Goal: Transaction & Acquisition: Purchase product/service

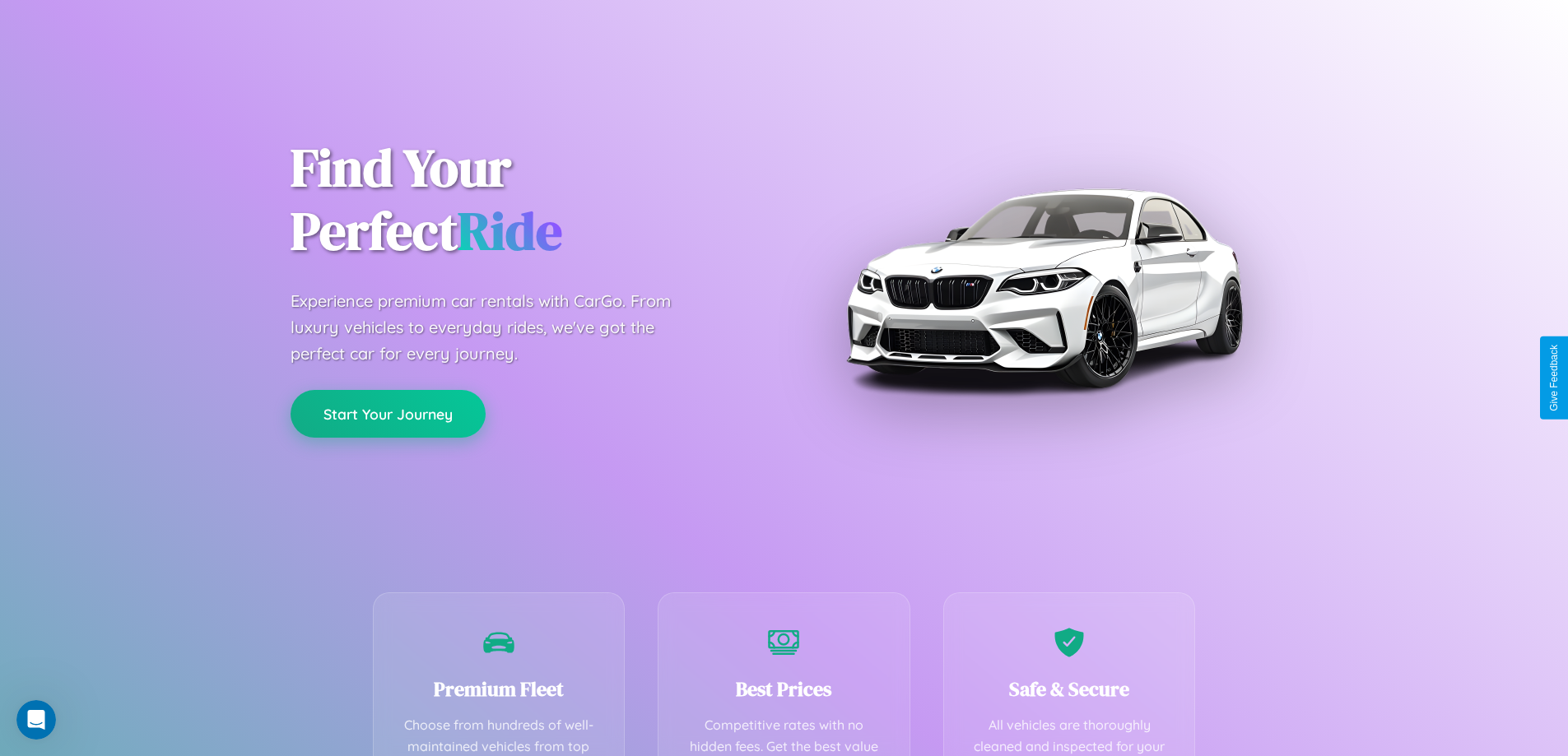
click at [387, 414] on button "Start Your Journey" at bounding box center [388, 414] width 195 height 48
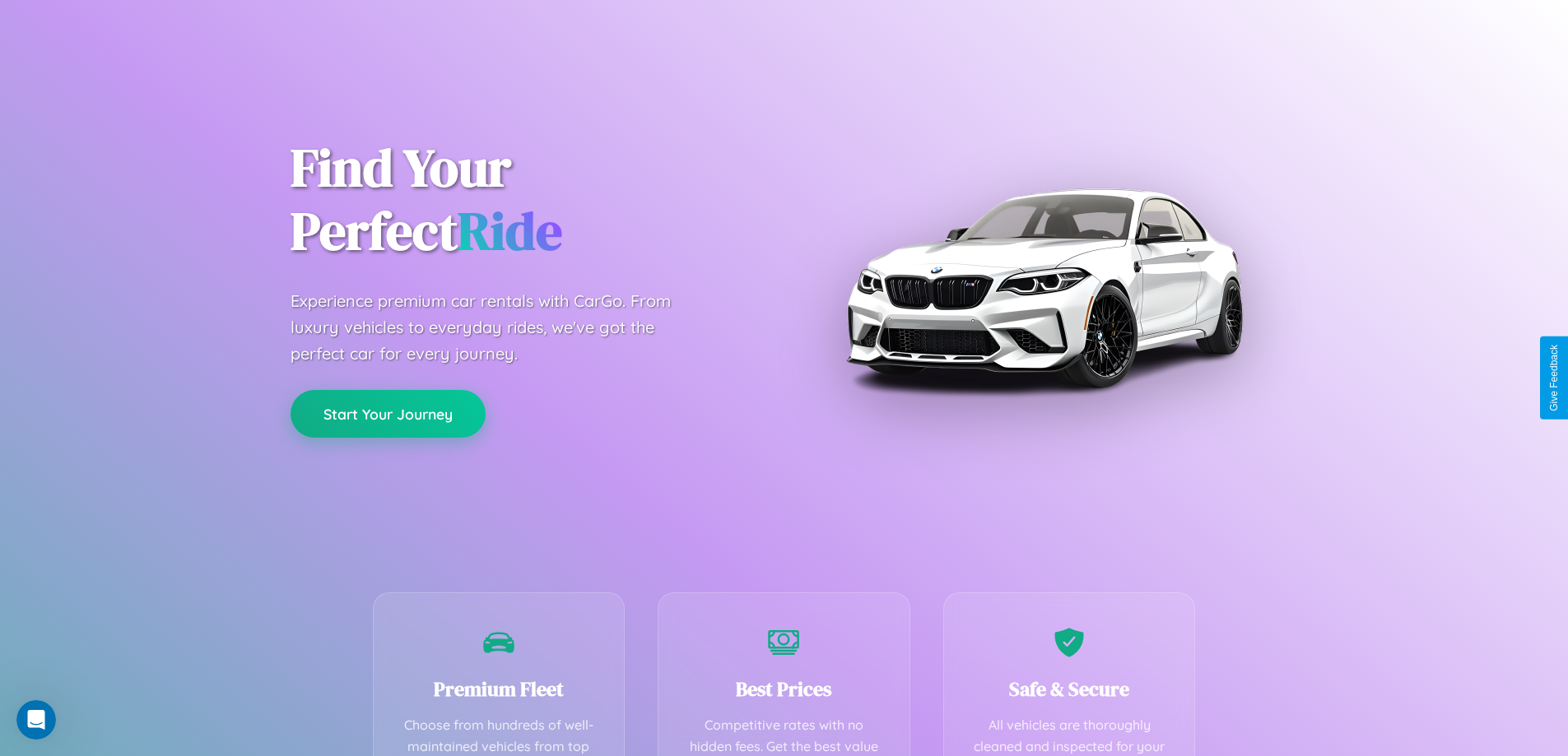
click at [387, 414] on button "Start Your Journey" at bounding box center [388, 414] width 195 height 48
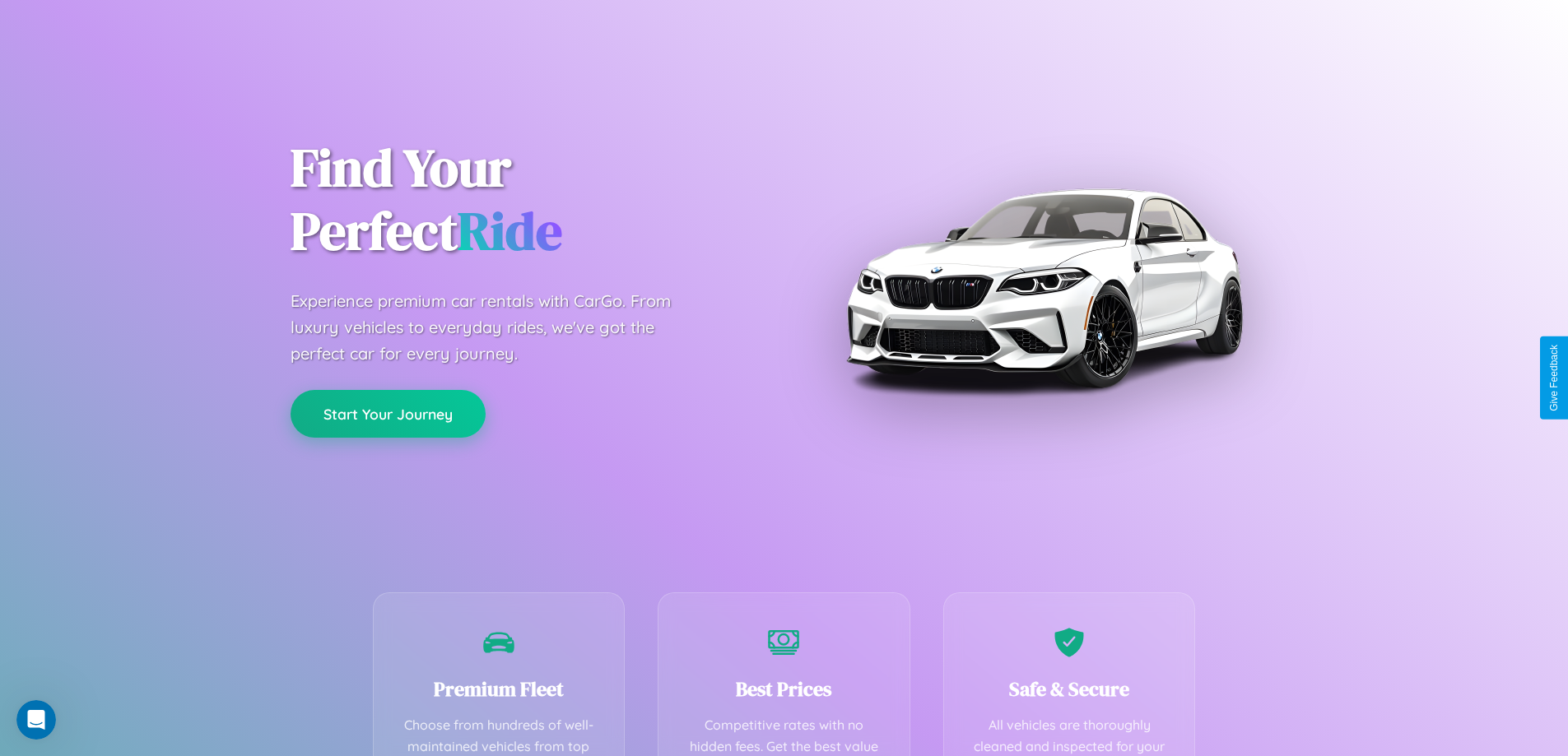
click at [387, 414] on button "Start Your Journey" at bounding box center [388, 414] width 195 height 48
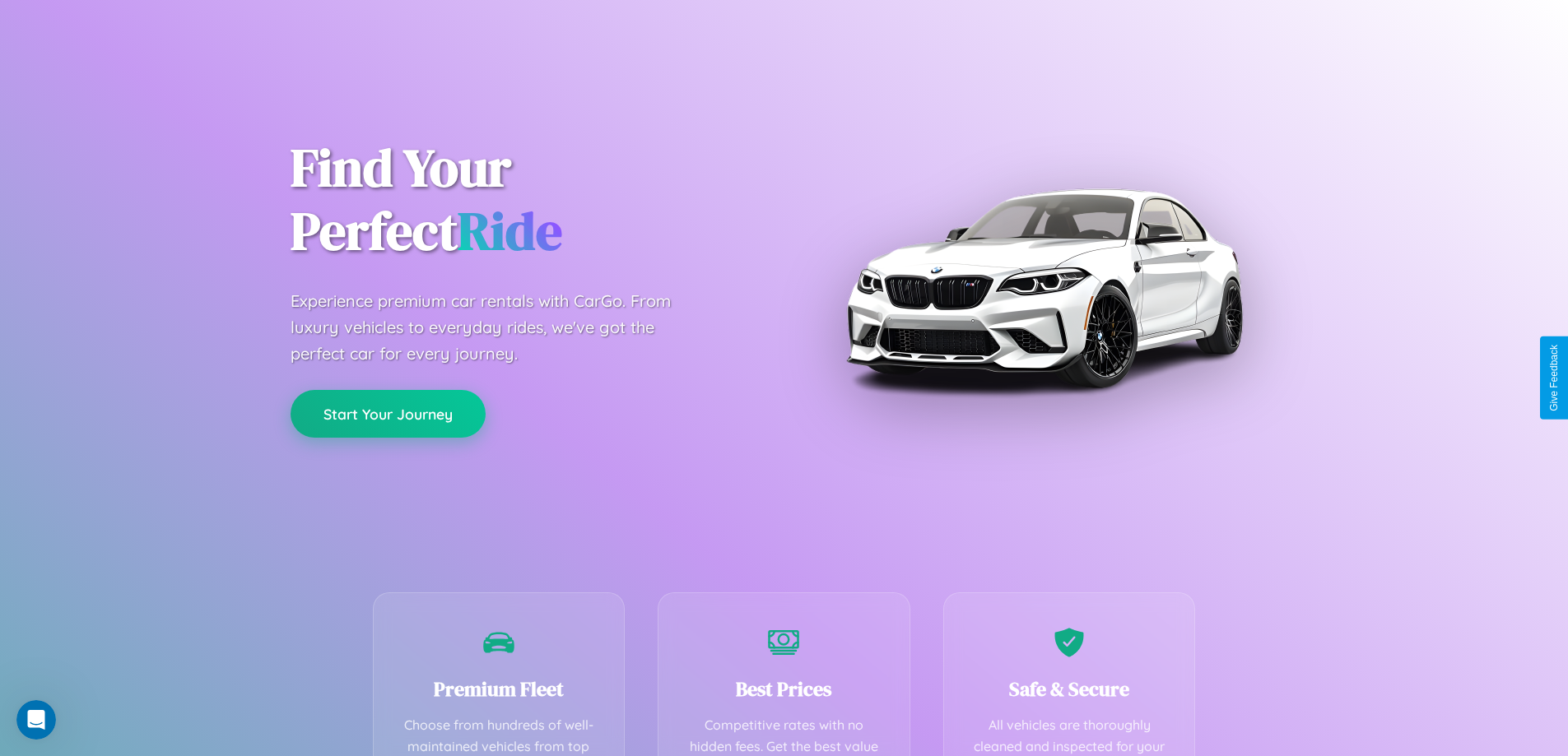
click at [387, 414] on button "Start Your Journey" at bounding box center [388, 414] width 195 height 48
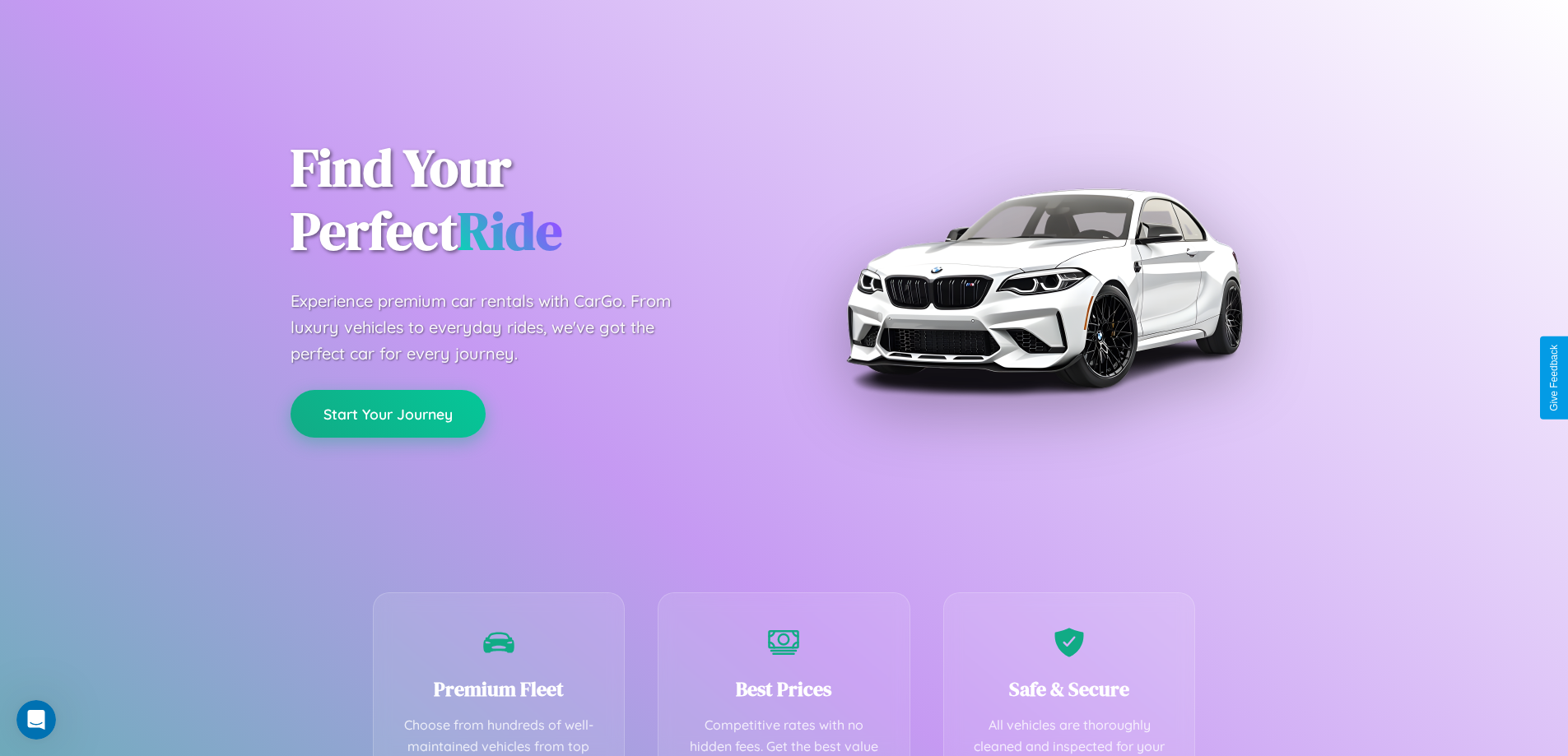
click at [387, 414] on button "Start Your Journey" at bounding box center [388, 414] width 195 height 48
